Goal: Transaction & Acquisition: Download file/media

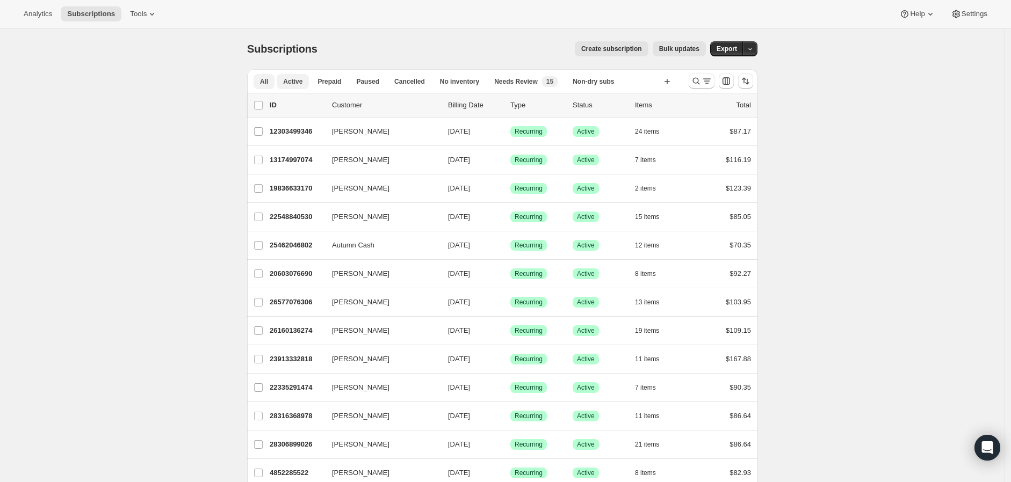
click at [287, 82] on span "Active" at bounding box center [292, 81] width 19 height 9
click at [712, 84] on icon "Search and filter results" at bounding box center [706, 81] width 11 height 11
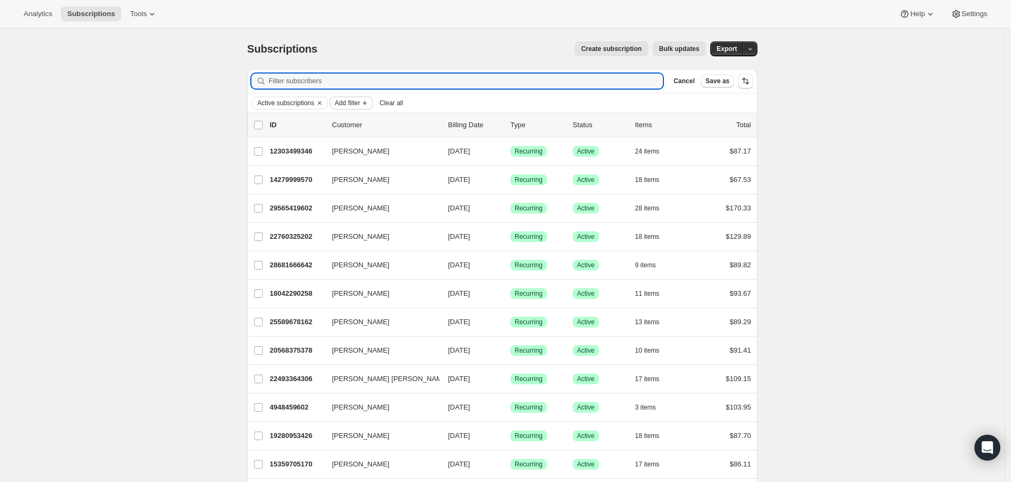
click at [356, 108] on button "Add filter" at bounding box center [351, 103] width 43 height 13
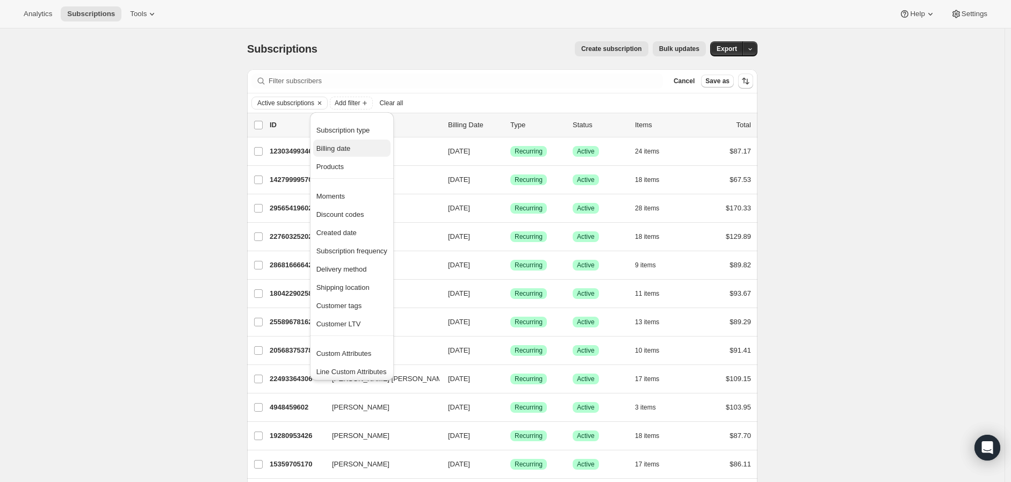
click at [352, 148] on span "Billing date" at bounding box center [351, 148] width 71 height 11
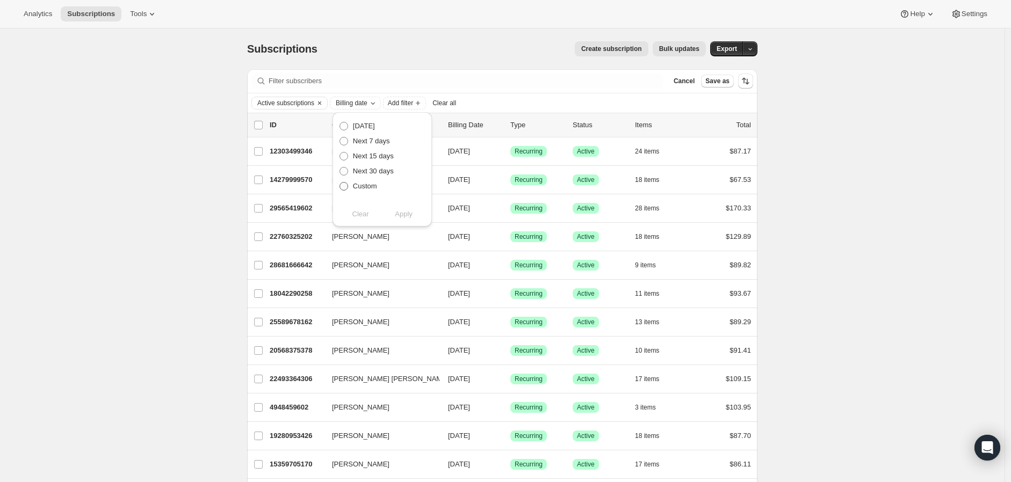
click at [360, 187] on span "Custom" at bounding box center [365, 186] width 24 height 8
click at [340, 183] on input "Custom" at bounding box center [339, 182] width 1 height 1
radio input "true"
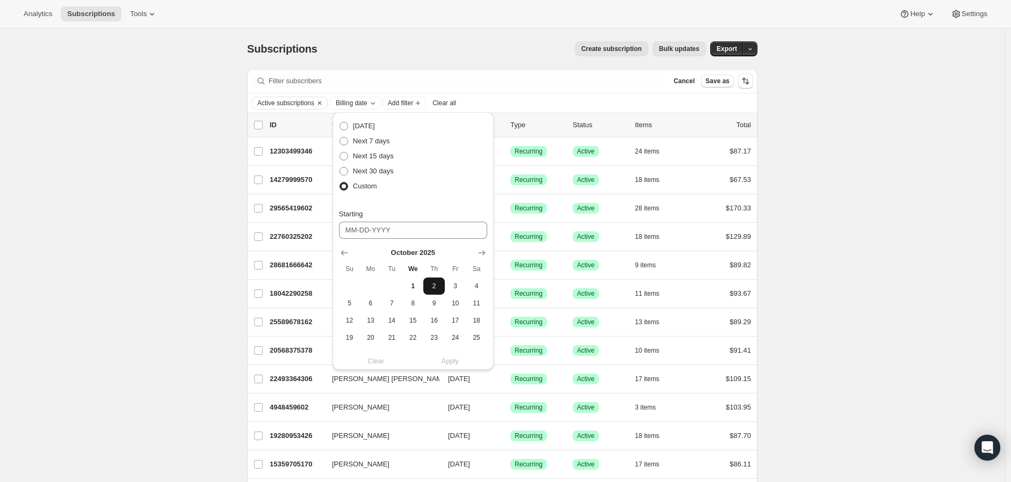
click at [430, 286] on span "2" at bounding box center [434, 286] width 12 height 9
type input "[DATE]"
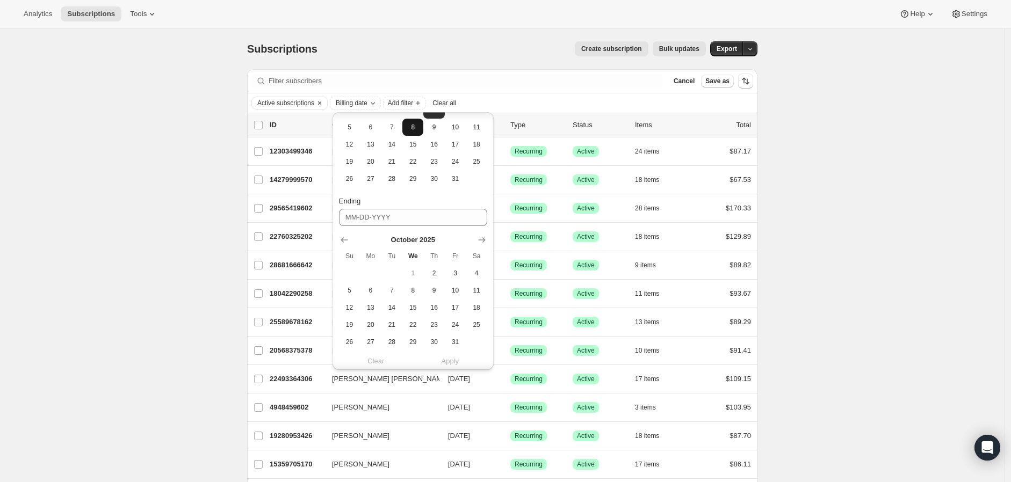
scroll to position [197, 0]
click at [479, 222] on icon "Show next month, November 2025" at bounding box center [481, 219] width 11 height 11
click at [436, 287] on span "13" at bounding box center [434, 287] width 12 height 9
type input "[DATE]"
click at [452, 365] on span "Apply" at bounding box center [450, 361] width 18 height 11
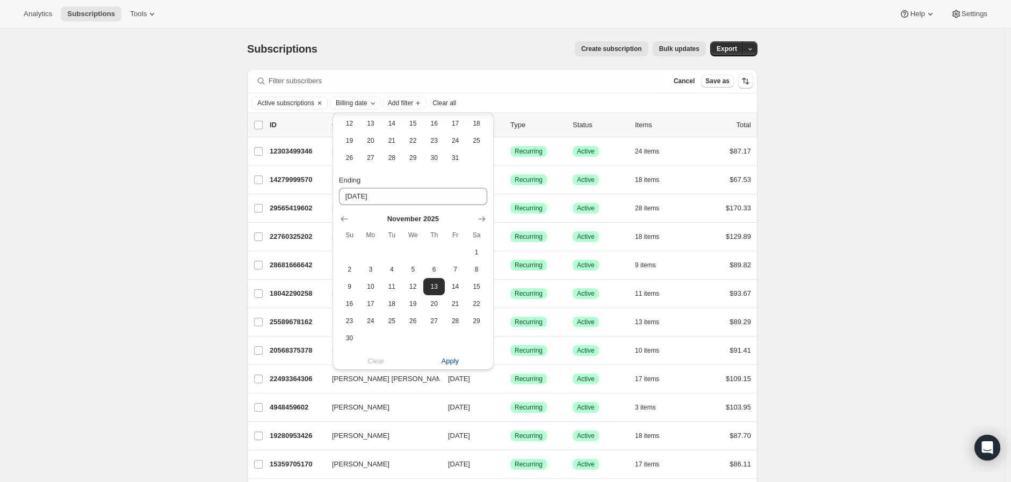
click at [452, 365] on span "Apply" at bounding box center [450, 361] width 18 height 11
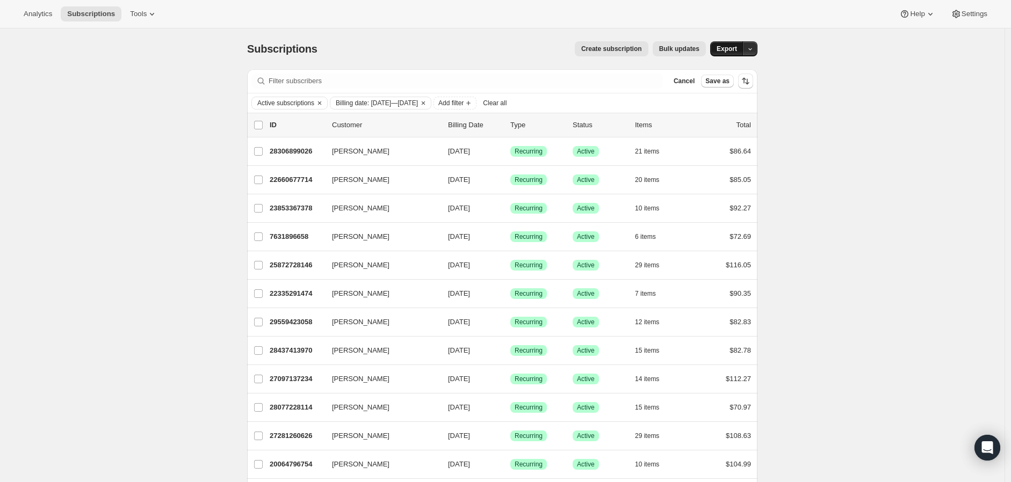
click at [729, 44] on button "Export" at bounding box center [726, 48] width 33 height 15
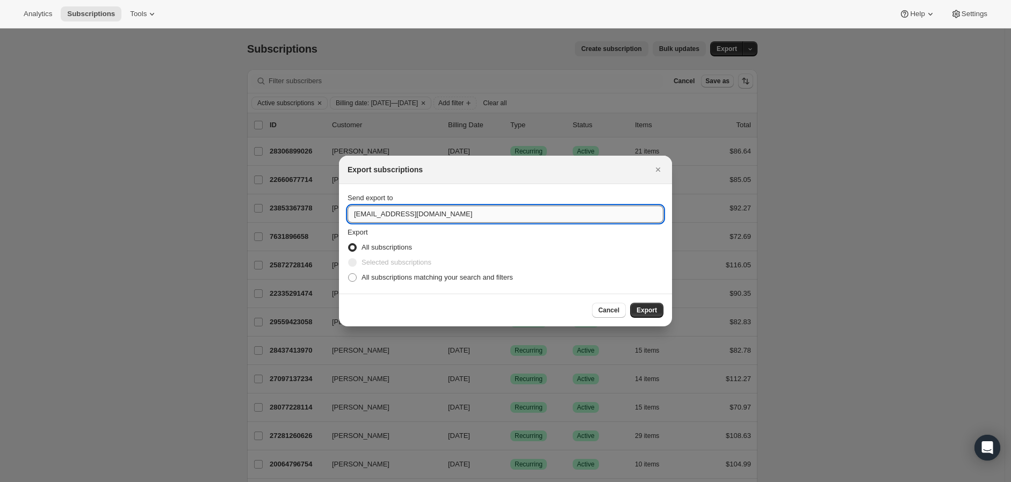
click at [353, 220] on input "[EMAIL_ADDRESS][DOMAIN_NAME]" at bounding box center [506, 214] width 316 height 17
type input "[PERSON_NAME][EMAIL_ADDRESS][DOMAIN_NAME]"
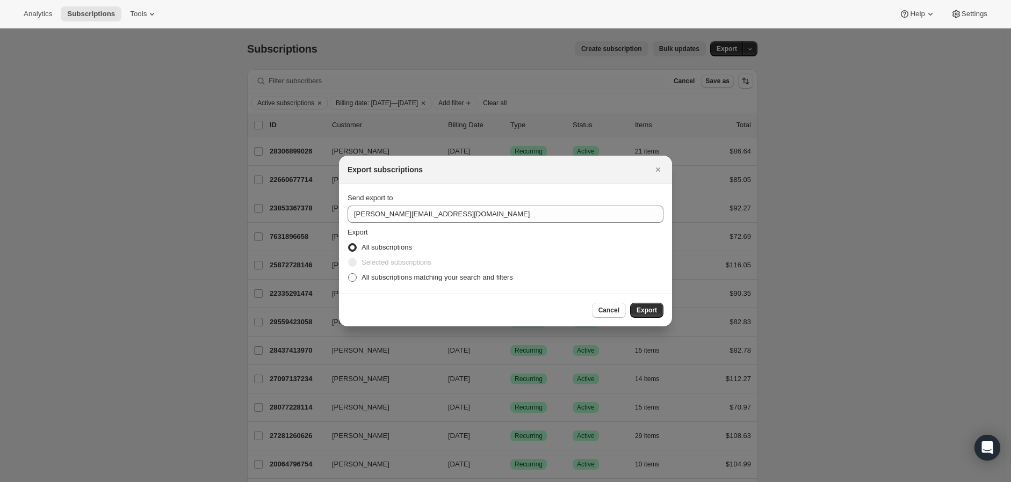
click at [373, 276] on span "All subscriptions matching your search and filters" at bounding box center [436, 277] width 151 height 8
click at [349, 274] on input "All subscriptions matching your search and filters" at bounding box center [348, 273] width 1 height 1
radio input "true"
click at [654, 309] on span "Export" at bounding box center [646, 310] width 20 height 9
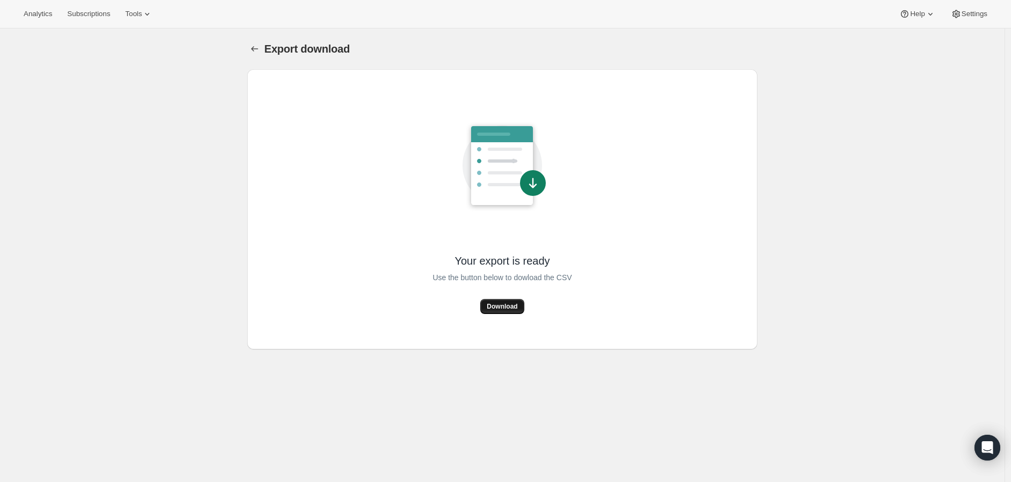
click at [498, 302] on span "Download" at bounding box center [502, 306] width 31 height 9
